Goal: Information Seeking & Learning: Check status

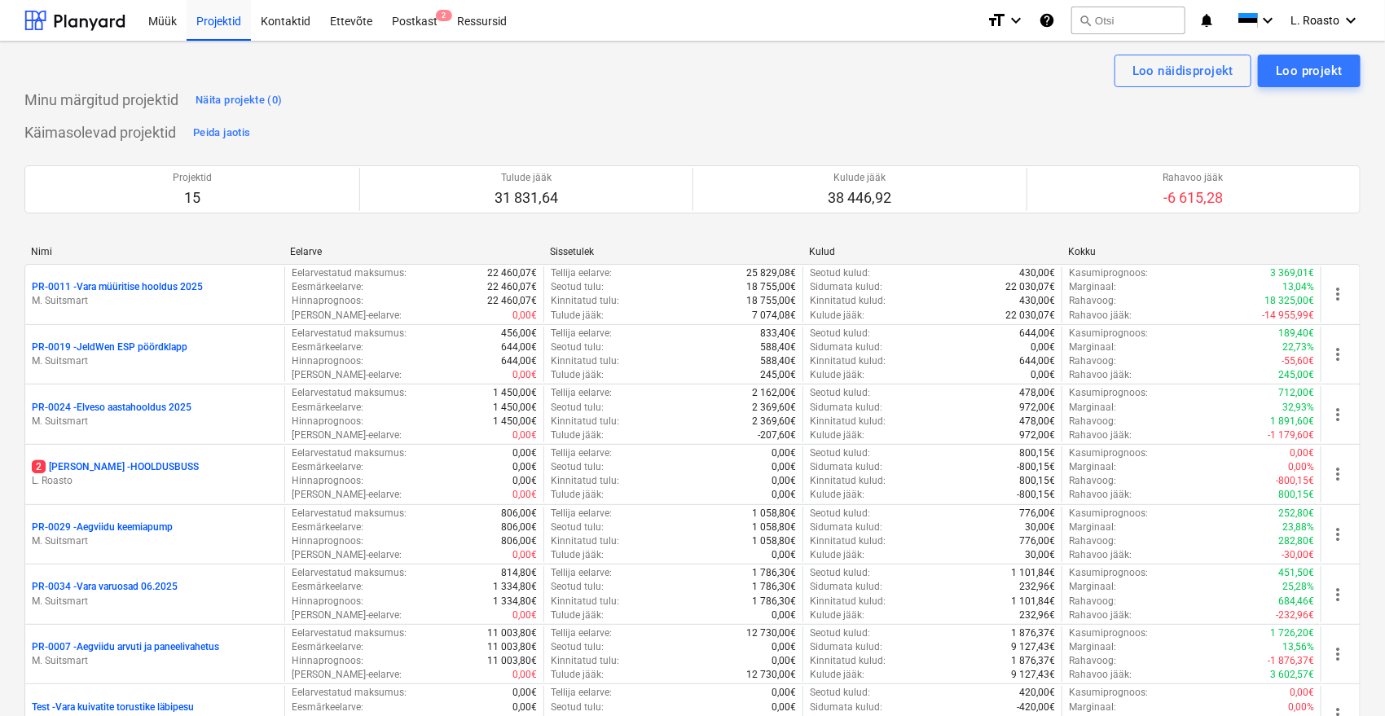
drag, startPoint x: 222, startPoint y: 24, endPoint x: 440, endPoint y: 156, distance: 255.5
click at [222, 23] on div "Projektid" at bounding box center [219, 20] width 64 height 42
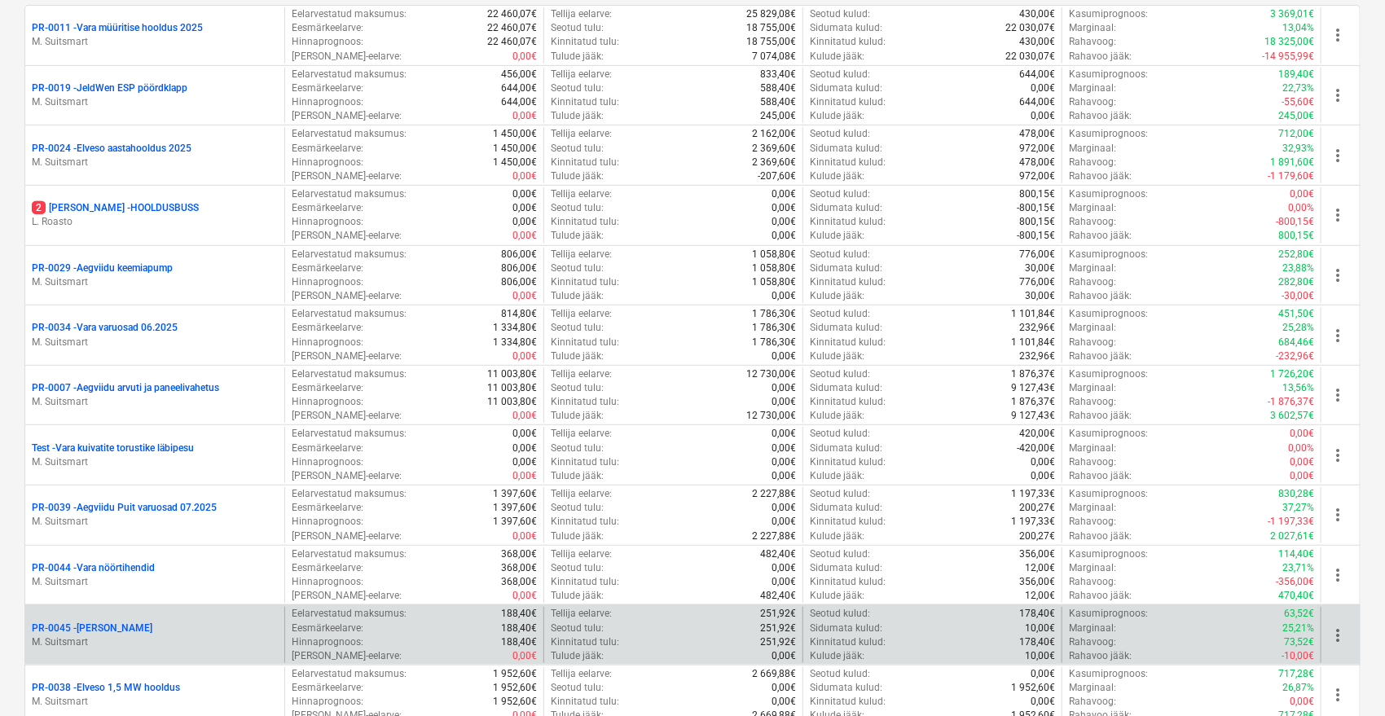
scroll to position [271, 0]
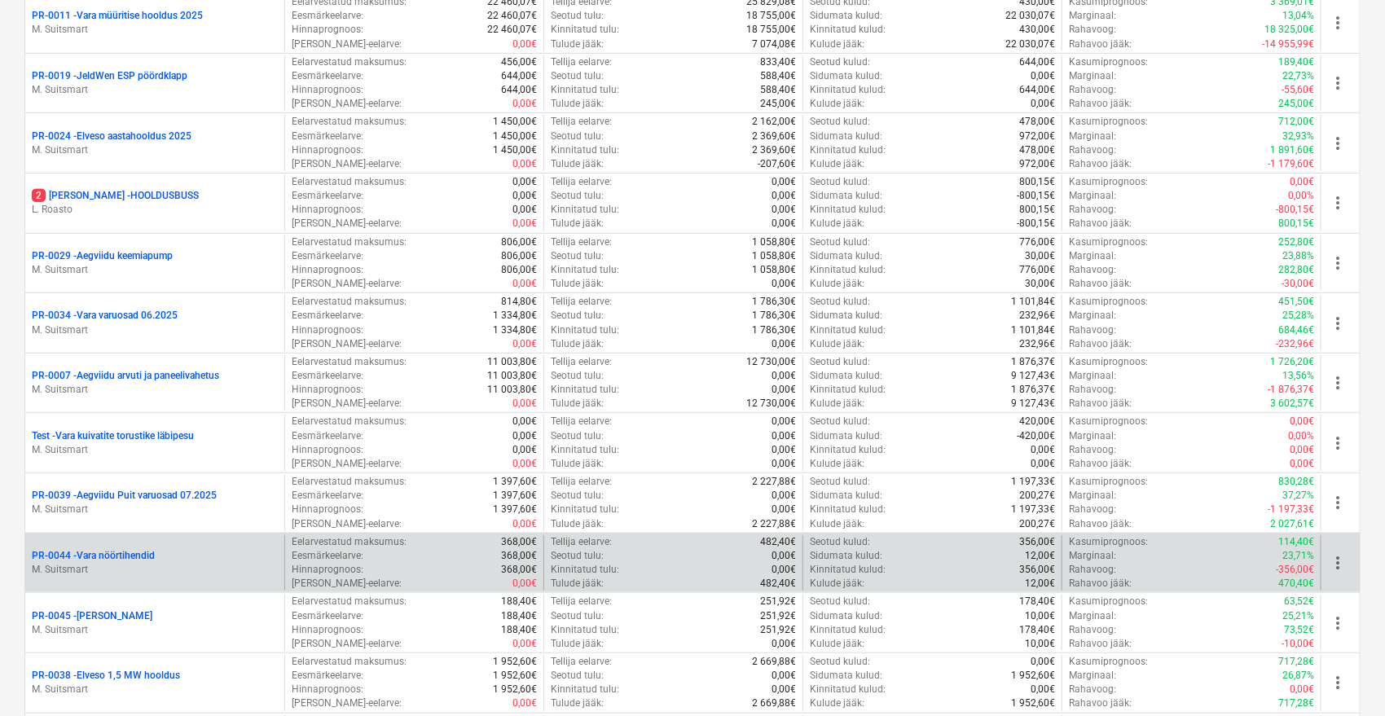
click at [92, 552] on p "PR-0044 - Vara nöörtihendid" at bounding box center [93, 556] width 123 height 14
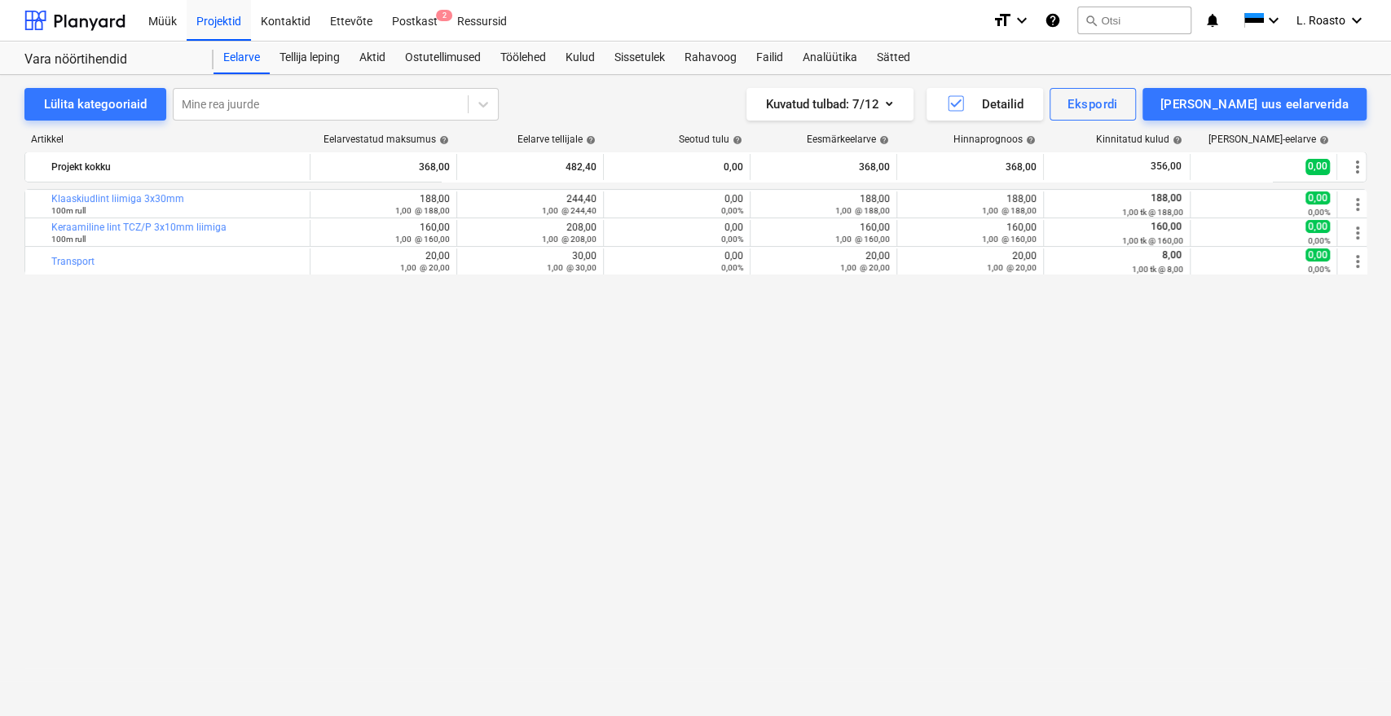
click at [143, 441] on div "bar_chart Klaaskiudlint liimiga 3x30mm 100m rull edit 188,00 1,00 @ 188,00 edit…" at bounding box center [695, 418] width 1342 height 459
click at [894, 59] on div "Sätted" at bounding box center [893, 58] width 53 height 33
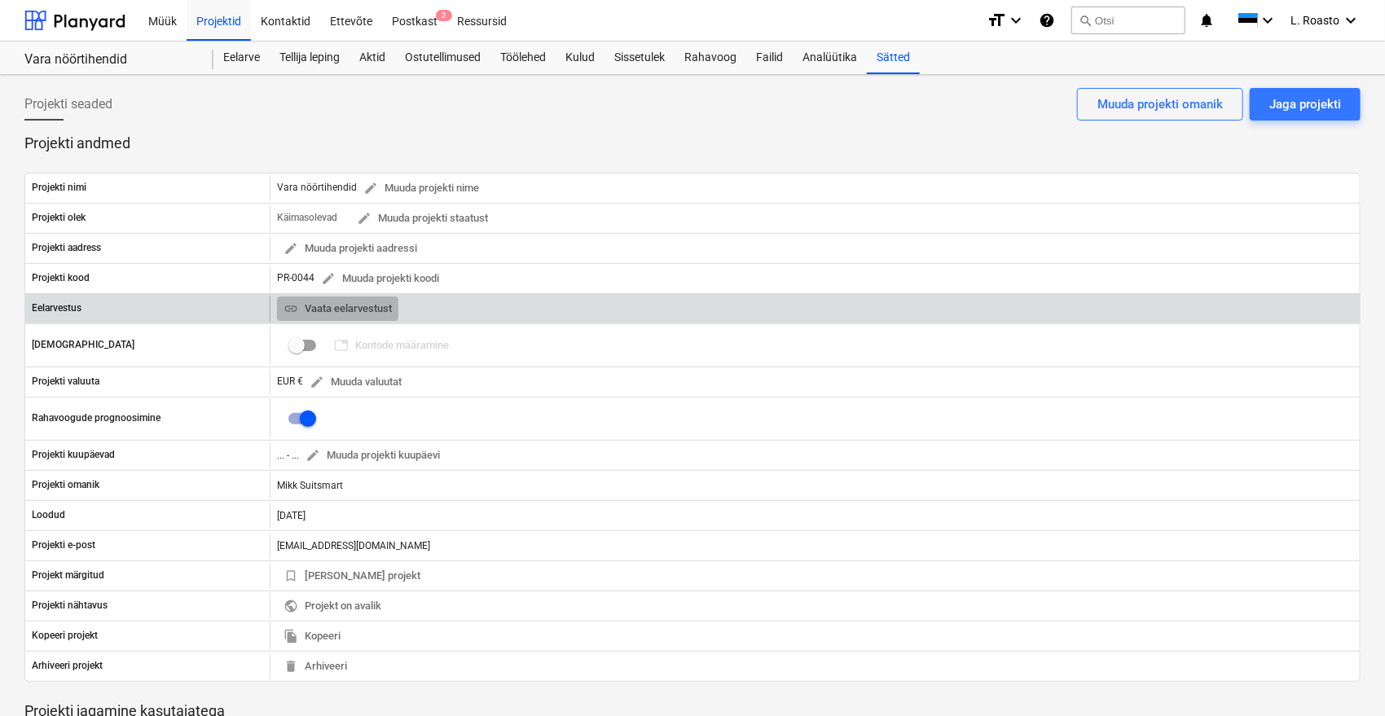
click at [325, 303] on span "link Vaata eelarvestust" at bounding box center [337, 309] width 108 height 19
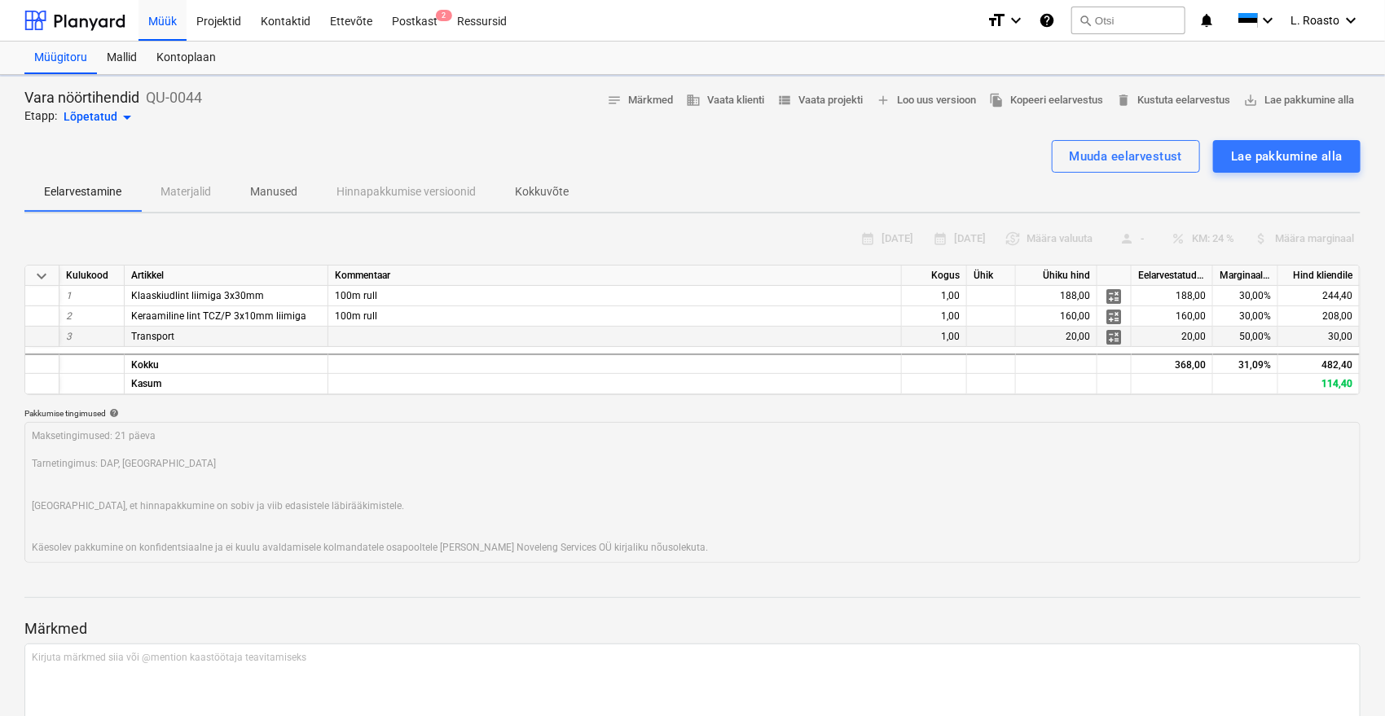
type textarea "x"
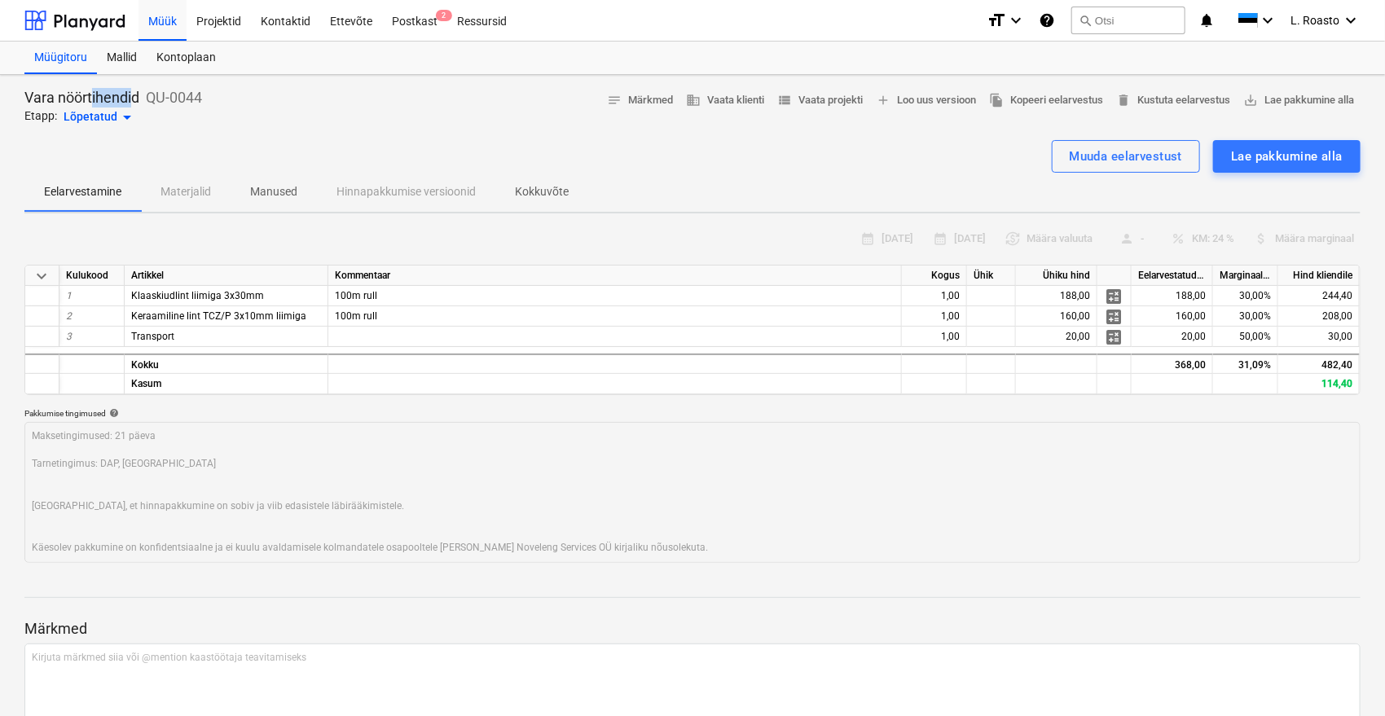
drag, startPoint x: 136, startPoint y: 96, endPoint x: 82, endPoint y: 102, distance: 54.1
click at [88, 102] on p "Vara nöörtihendid" at bounding box center [81, 98] width 115 height 20
drag, startPoint x: 23, startPoint y: 90, endPoint x: 139, endPoint y: 100, distance: 116.9
click at [139, 100] on div "Vara nöörtihendid QU-0044 Etapp: Lõpetatud arrow_drop_down notes Märkmed busine…" at bounding box center [692, 440] width 1385 height 730
copy p "Vara nöörtihendid"
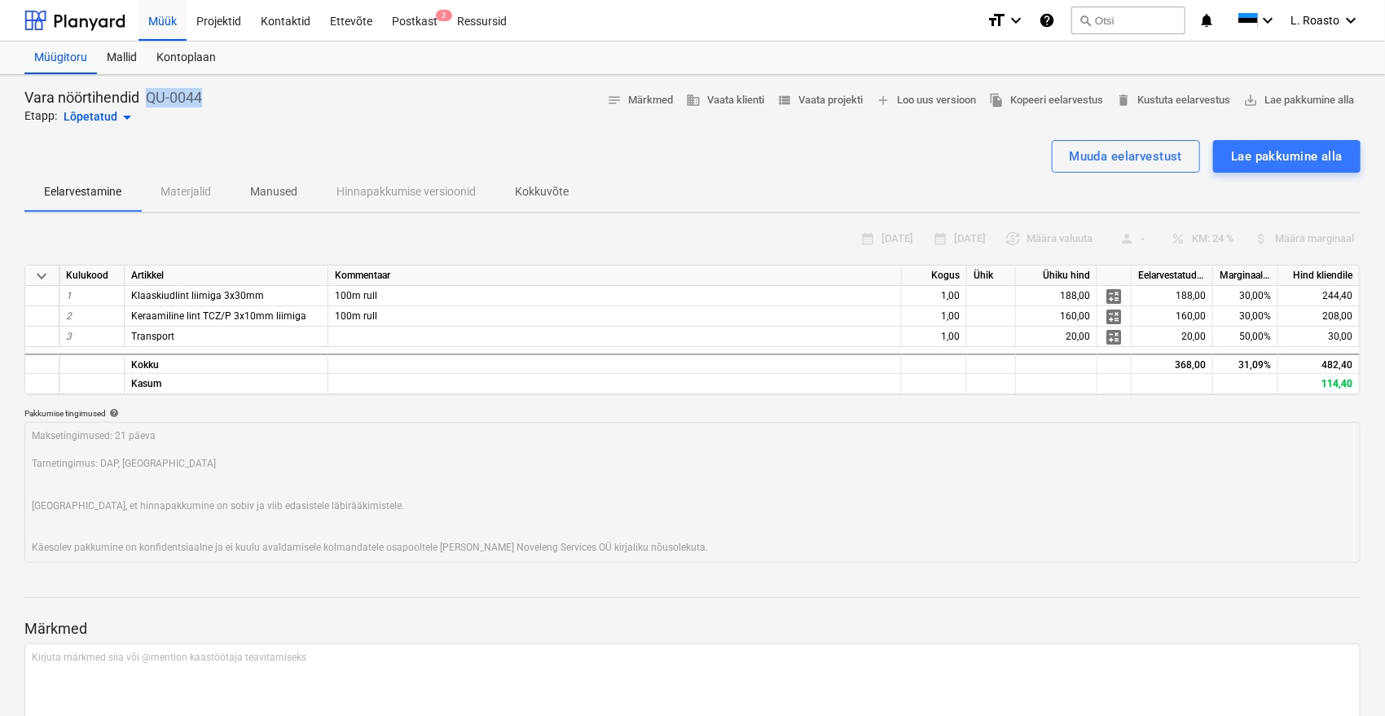
drag, startPoint x: 202, startPoint y: 96, endPoint x: 143, endPoint y: 97, distance: 59.5
click at [143, 97] on div "Vara nöörtihendid QU-0044 Etapp: Lõpetatud arrow_drop_down notes Märkmed busine…" at bounding box center [692, 107] width 1336 height 39
copy div "Vara nöörtihendid QU-0044"
click at [215, 293] on span "Klaaskiudlint liimiga 3x30mm" at bounding box center [197, 295] width 133 height 11
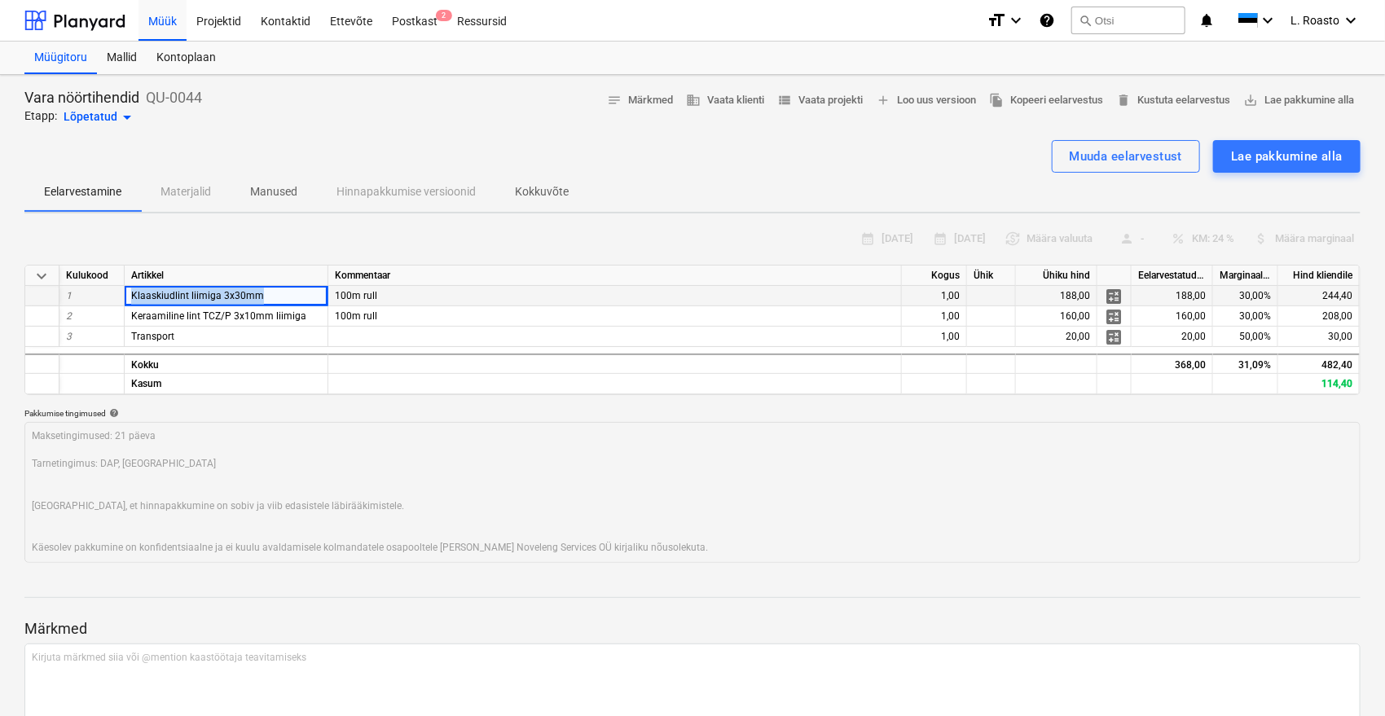
drag, startPoint x: 266, startPoint y: 298, endPoint x: 105, endPoint y: 296, distance: 161.3
click at [0, 0] on div "1 Klaaskiudlint liimiga 3x30mm 100m rull 1,00 188,00 calculate 188,00 30,00% 24…" at bounding box center [0, 0] width 0 height 0
copy div "Klaaskiudlint liimiga 3x30mm"
click at [140, 321] on span "Keraamiline lint TCZ/P 3x10mm liimiga" at bounding box center [218, 315] width 175 height 11
click at [140, 319] on span "Keraamiline lint TCZ/P 3x10mm liimiga" at bounding box center [218, 315] width 175 height 11
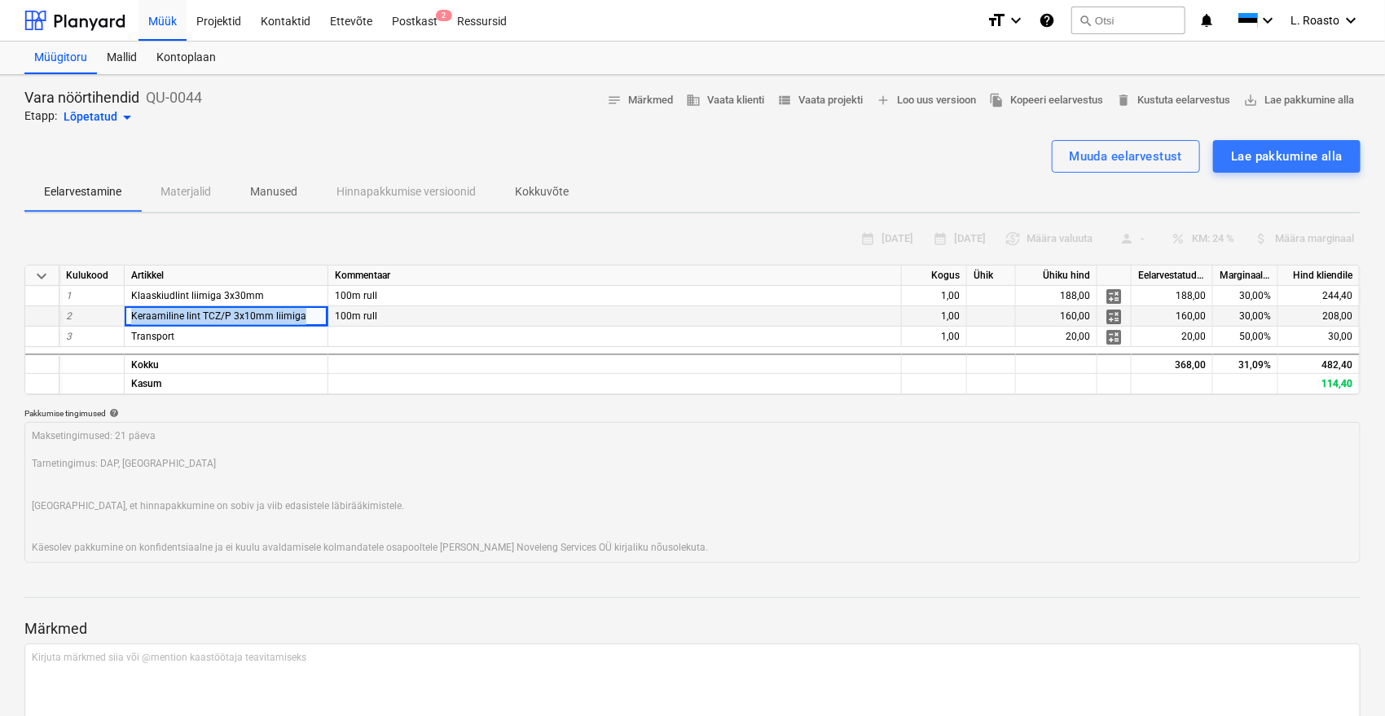
drag, startPoint x: 311, startPoint y: 314, endPoint x: 88, endPoint y: 306, distance: 223.3
click at [0, 0] on div "2 Keraamiline lint TCZ/P 3x10mm liimiga 100m rull 1,00 160,00 calculate 160,00 …" at bounding box center [0, 0] width 0 height 0
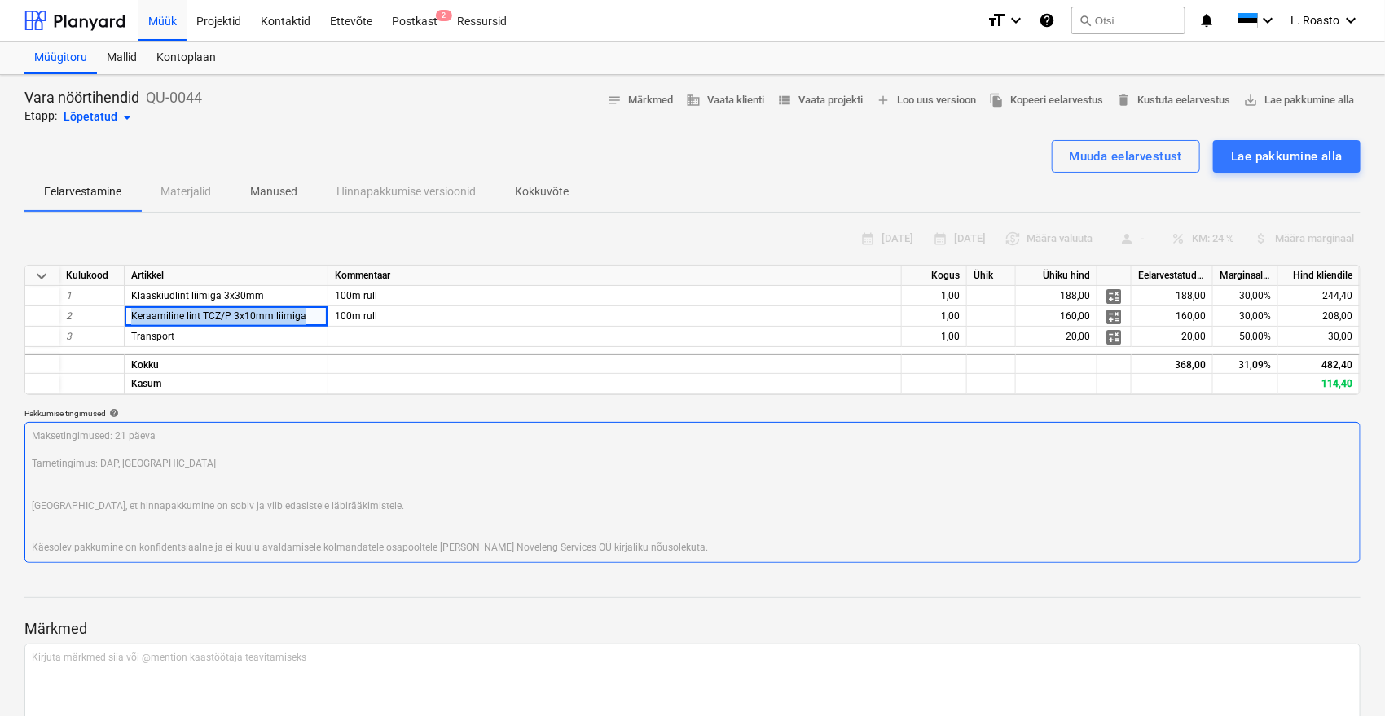
copy div "Keraamiline lint TCZ/P 3x10mm liimiga"
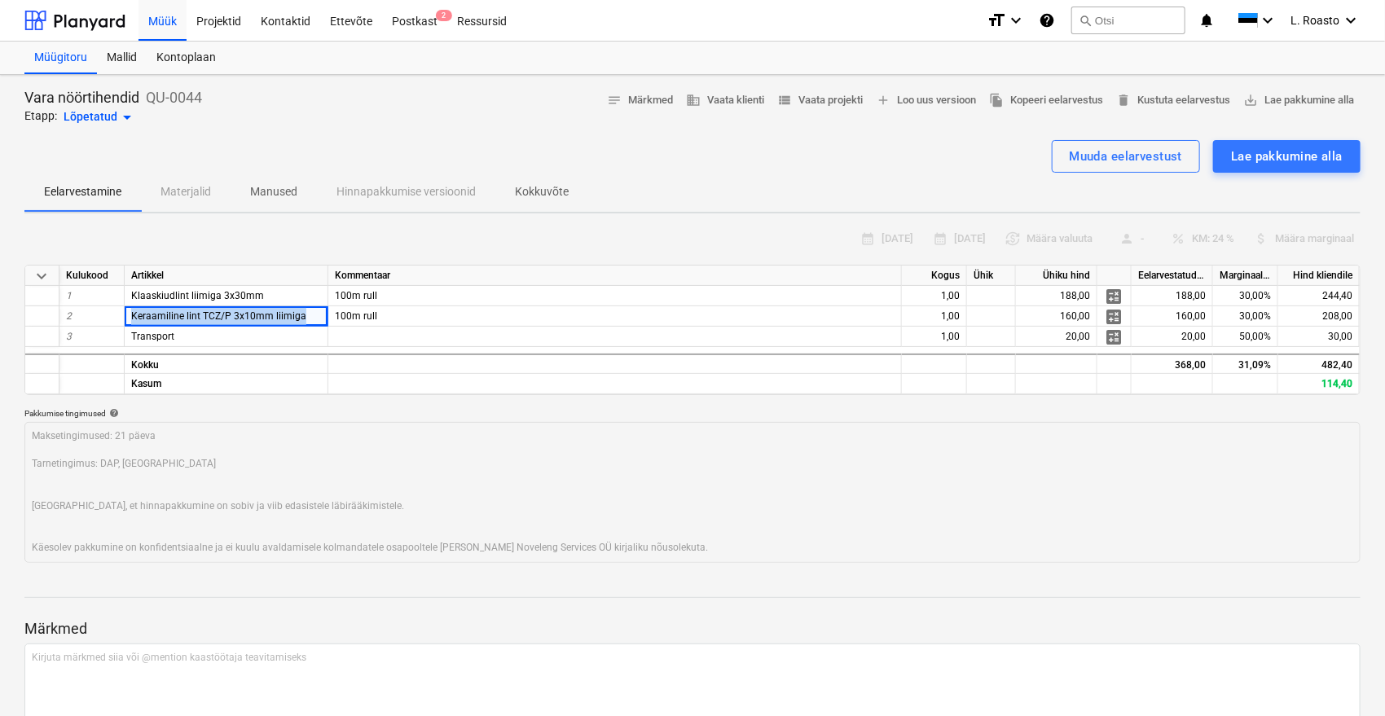
click at [565, 183] on p "Kokkuvõte" at bounding box center [542, 191] width 54 height 17
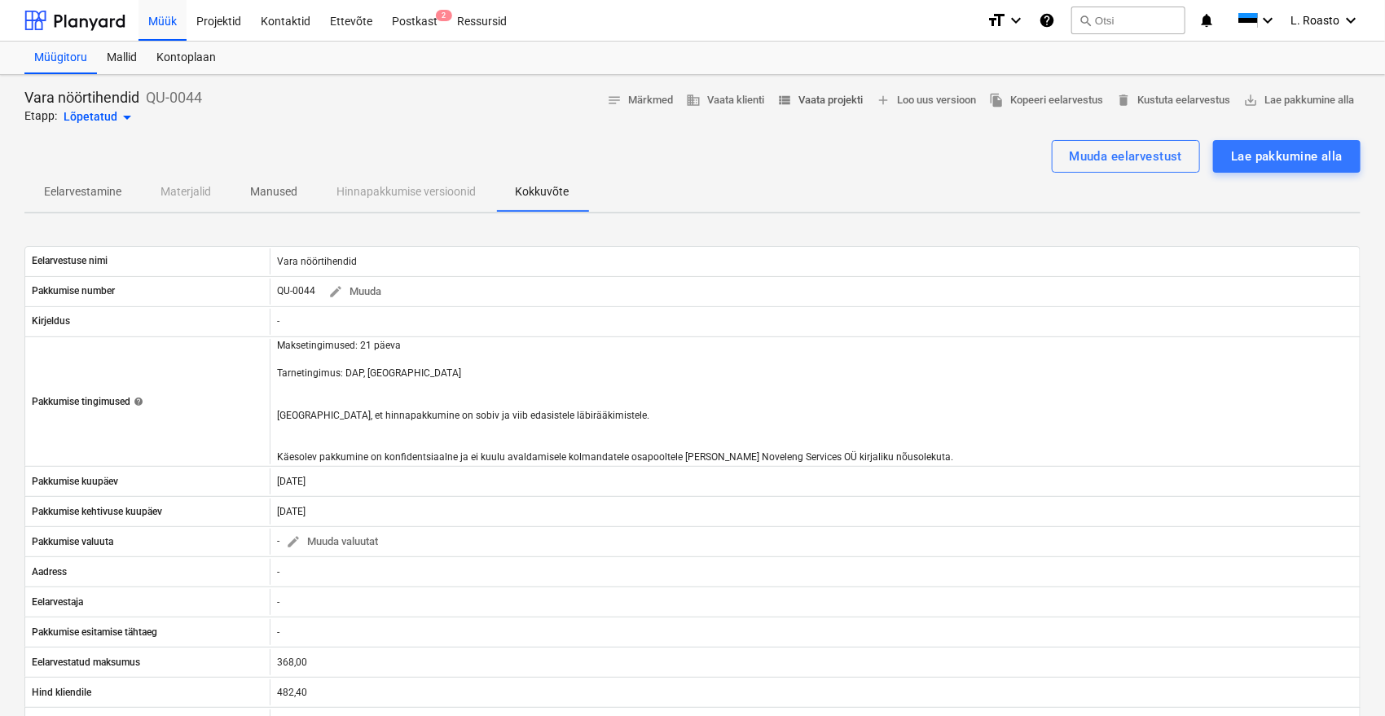
click at [811, 99] on span "view_list Vaata projekti" at bounding box center [820, 100] width 86 height 19
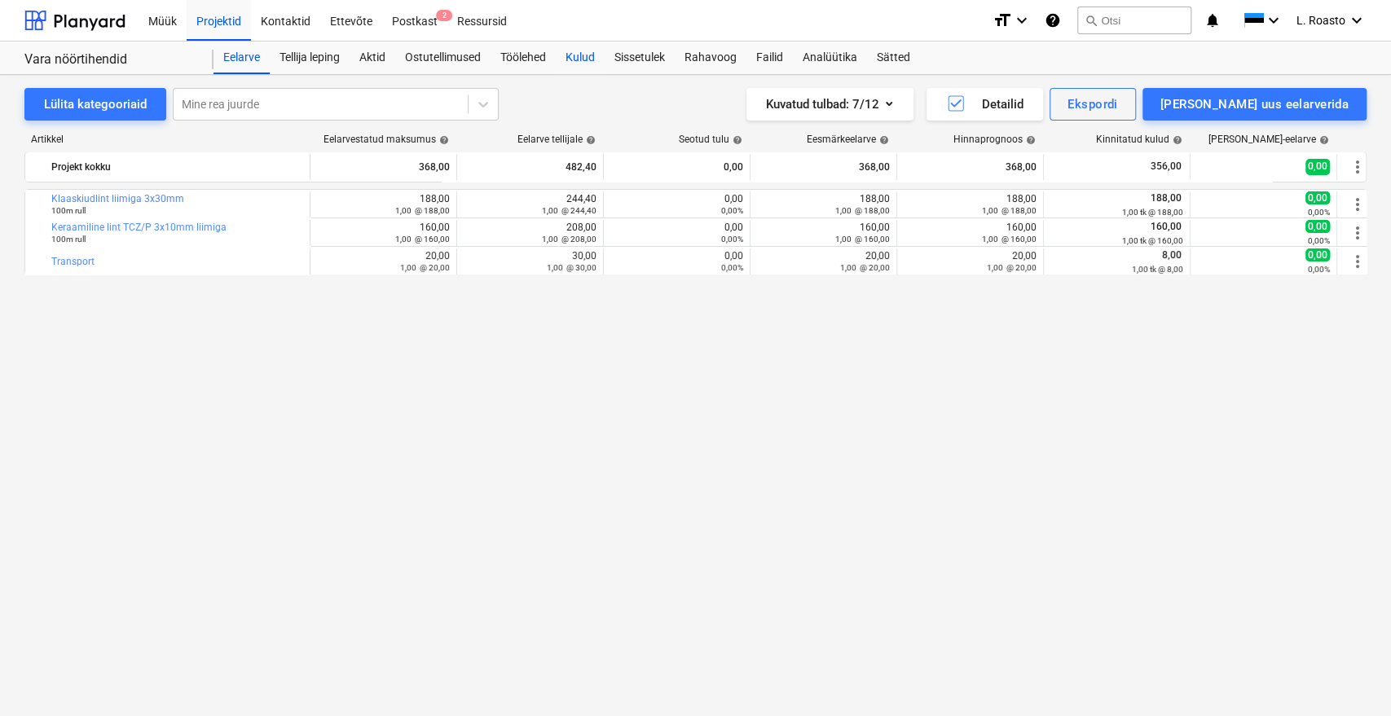
click at [600, 59] on div "Kulud" at bounding box center [580, 58] width 49 height 33
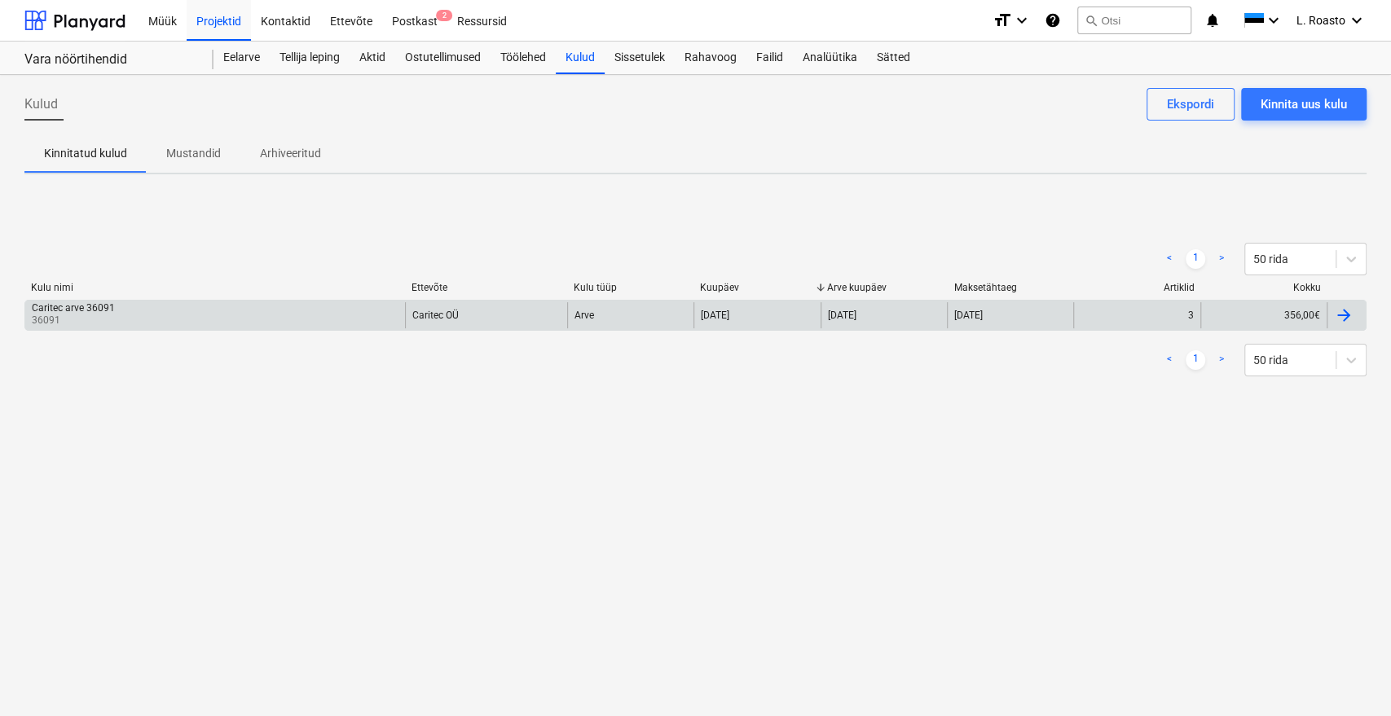
click at [130, 318] on div "Caritec arve 36091 36091" at bounding box center [215, 315] width 380 height 26
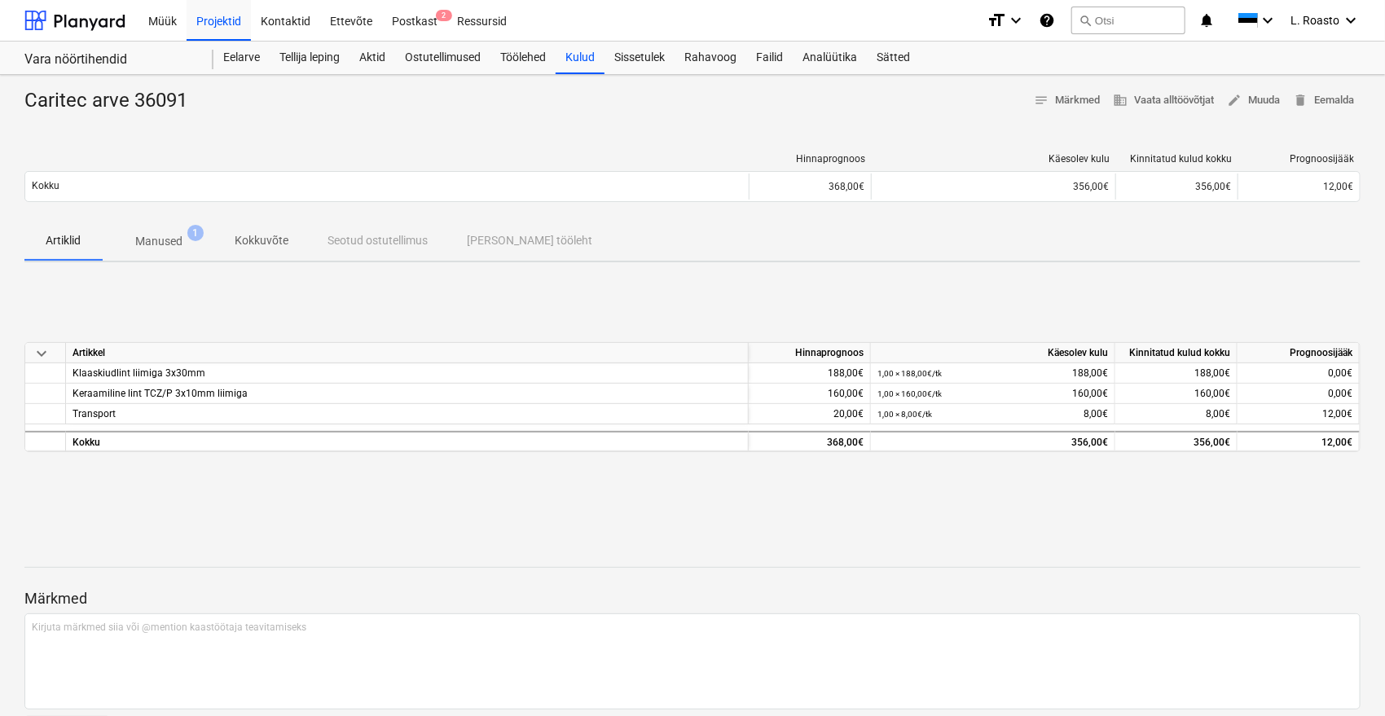
click at [182, 229] on span "Manused 1" at bounding box center [159, 240] width 112 height 29
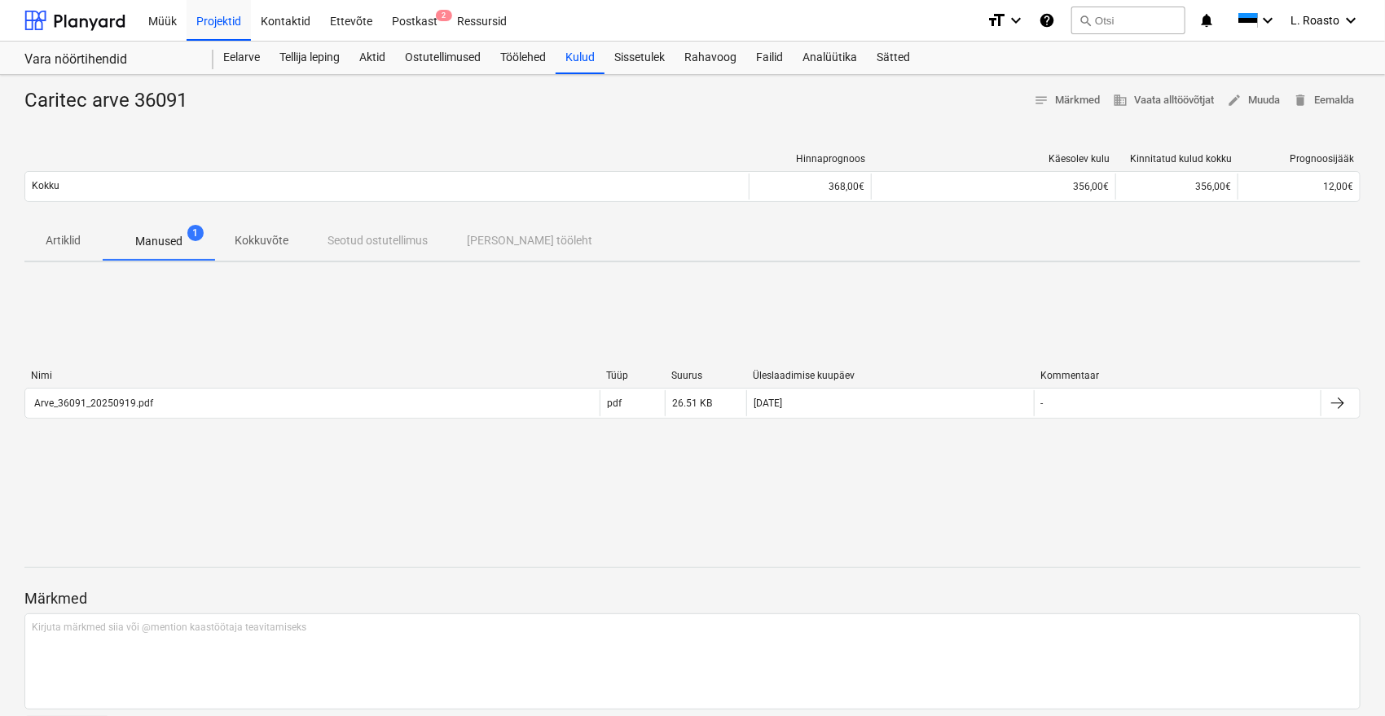
click at [164, 245] on p "Manused" at bounding box center [158, 241] width 47 height 17
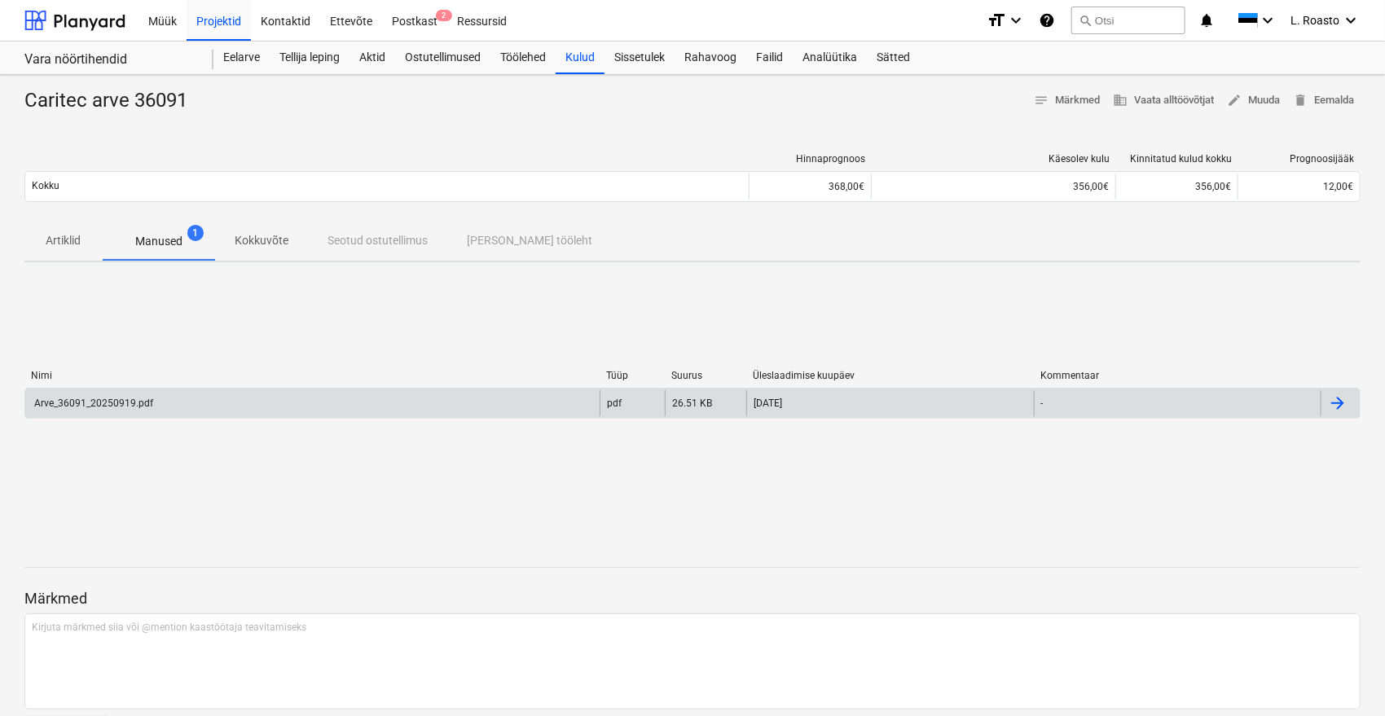
click at [111, 404] on div "Arve_36091_20250919.pdf" at bounding box center [92, 403] width 121 height 11
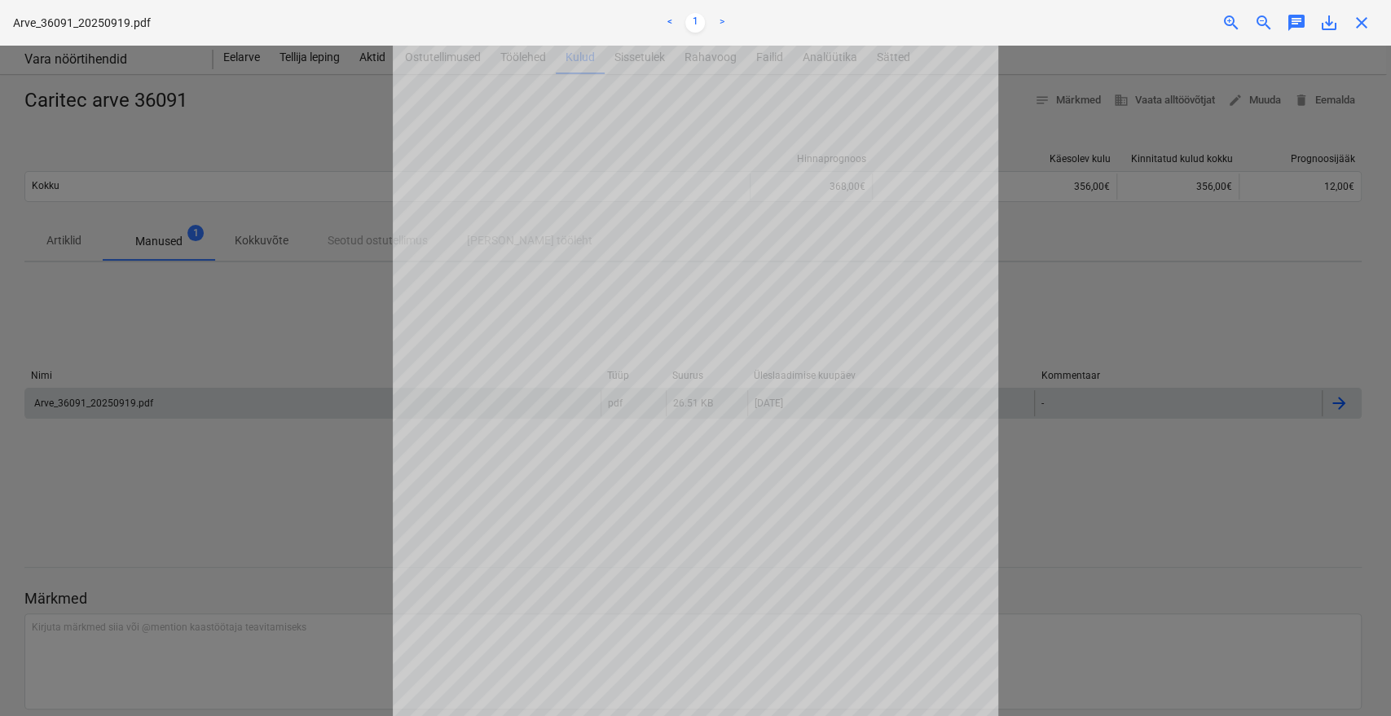
click at [336, 514] on div at bounding box center [695, 381] width 1391 height 670
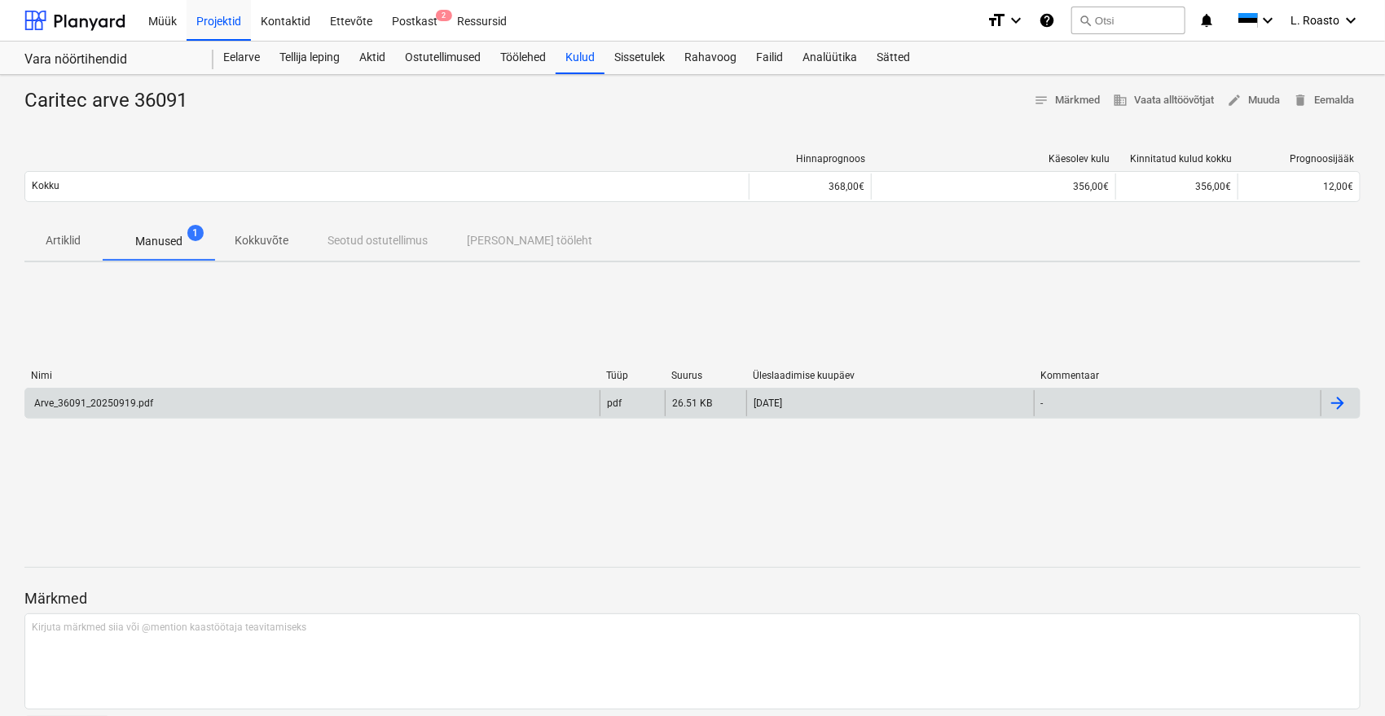
click at [165, 100] on div "Caritec arve 36091" at bounding box center [112, 101] width 176 height 26
copy div "36091"
click at [159, 396] on div "Arve_36091_20250919.pdf" at bounding box center [312, 403] width 574 height 26
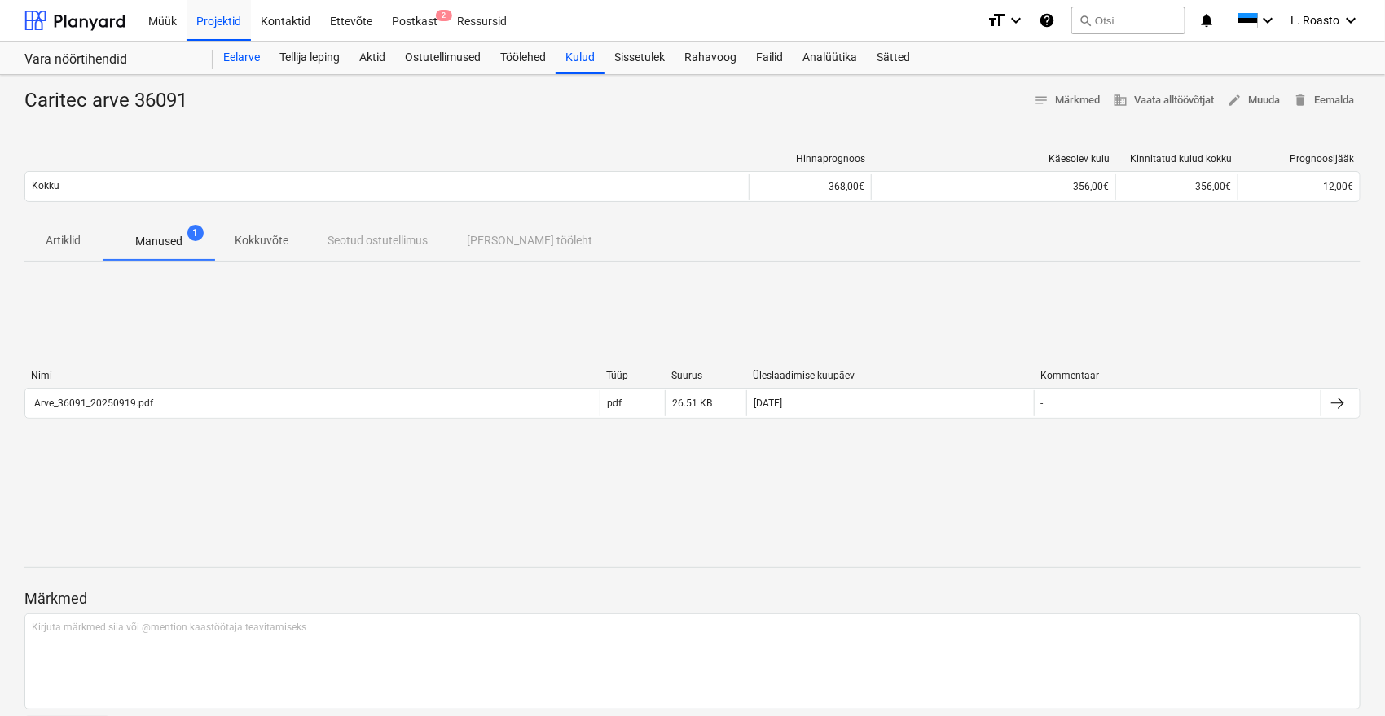
click at [255, 55] on div "Eelarve" at bounding box center [241, 58] width 56 height 33
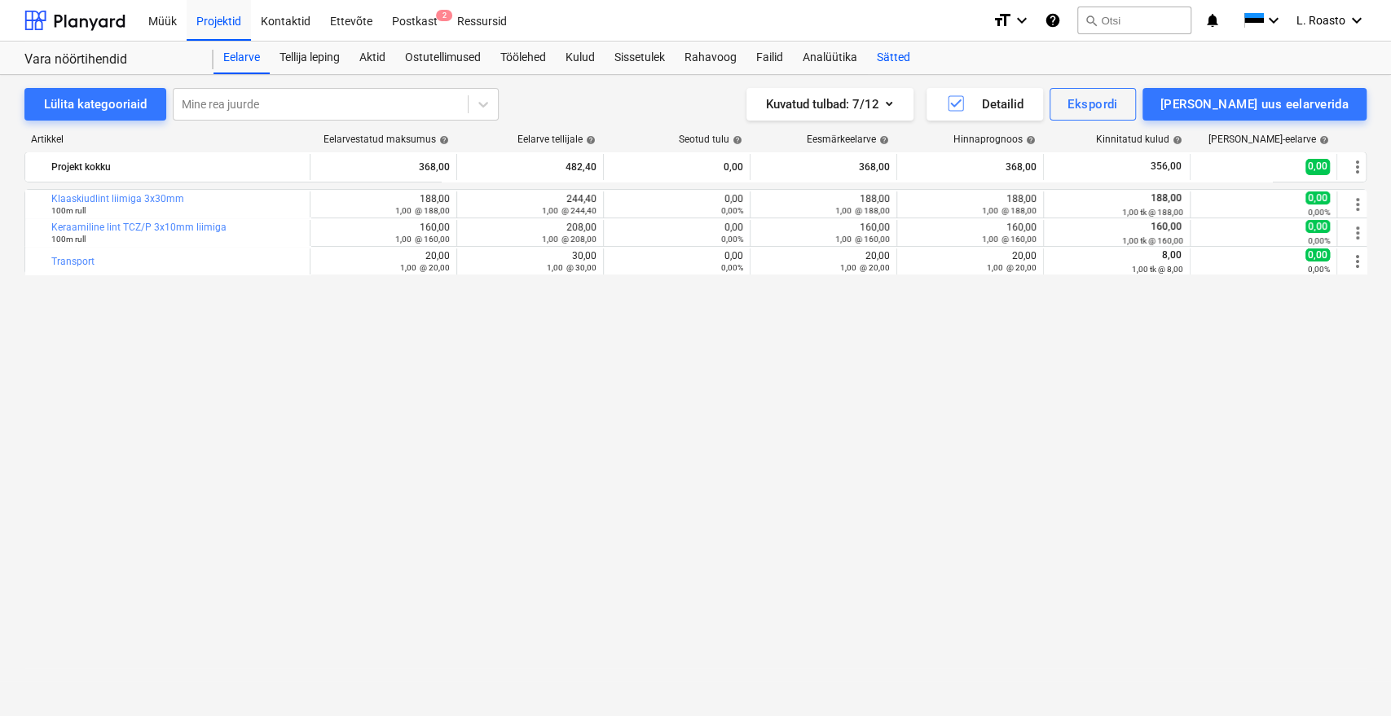
click at [899, 64] on div "Sätted" at bounding box center [893, 58] width 53 height 33
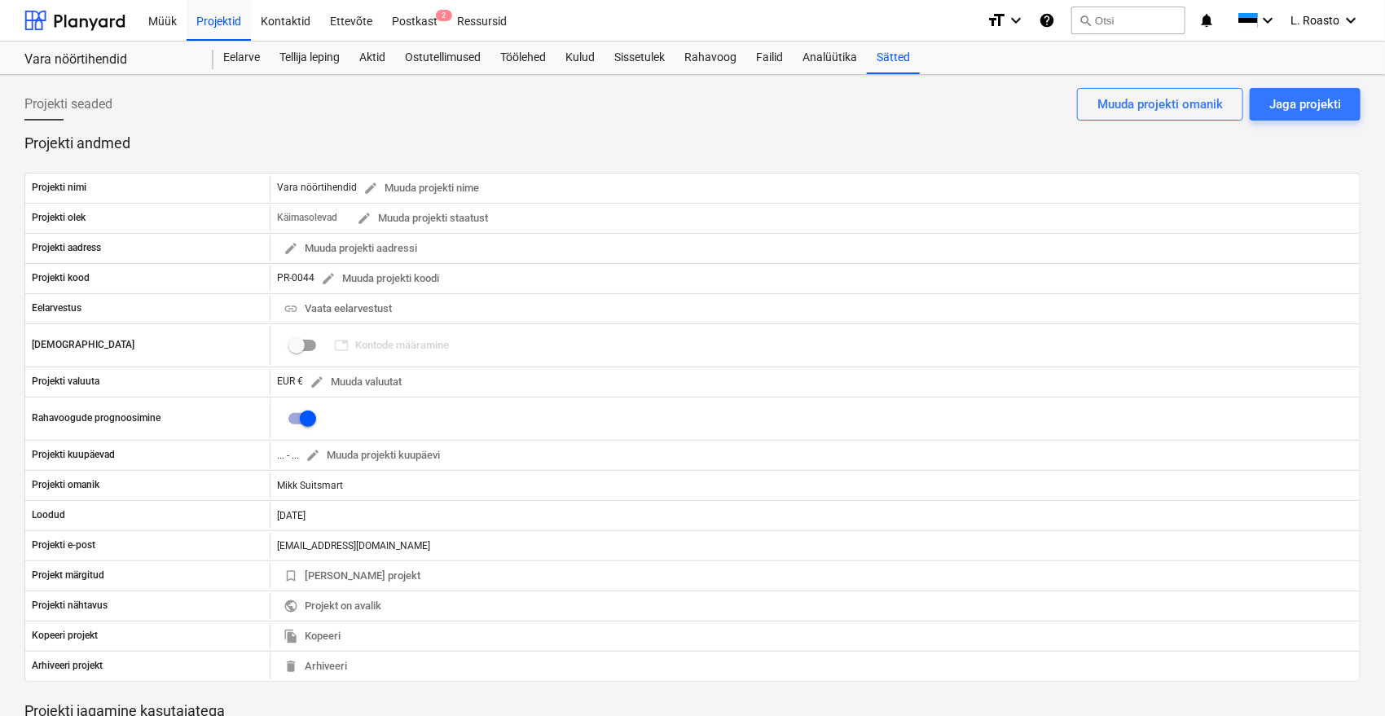
click at [358, 702] on p "Projekti jagamine kasutajatega" at bounding box center [692, 711] width 1336 height 20
click at [429, 701] on p "Projekti jagamine kasutajatega" at bounding box center [692, 711] width 1336 height 20
